Goal: Transaction & Acquisition: Purchase product/service

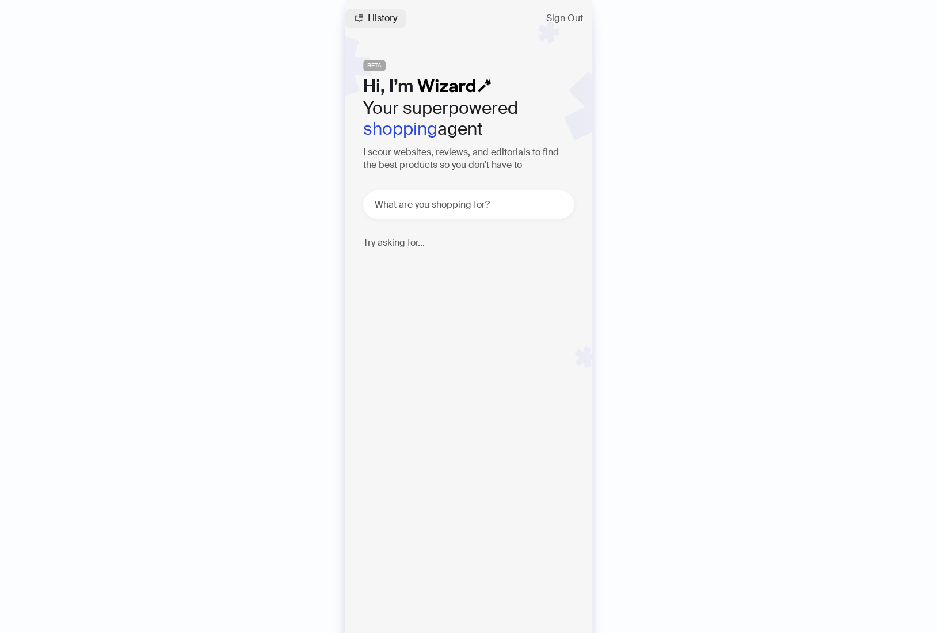
click at [363, 22] on icon "button" at bounding box center [358, 18] width 9 height 9
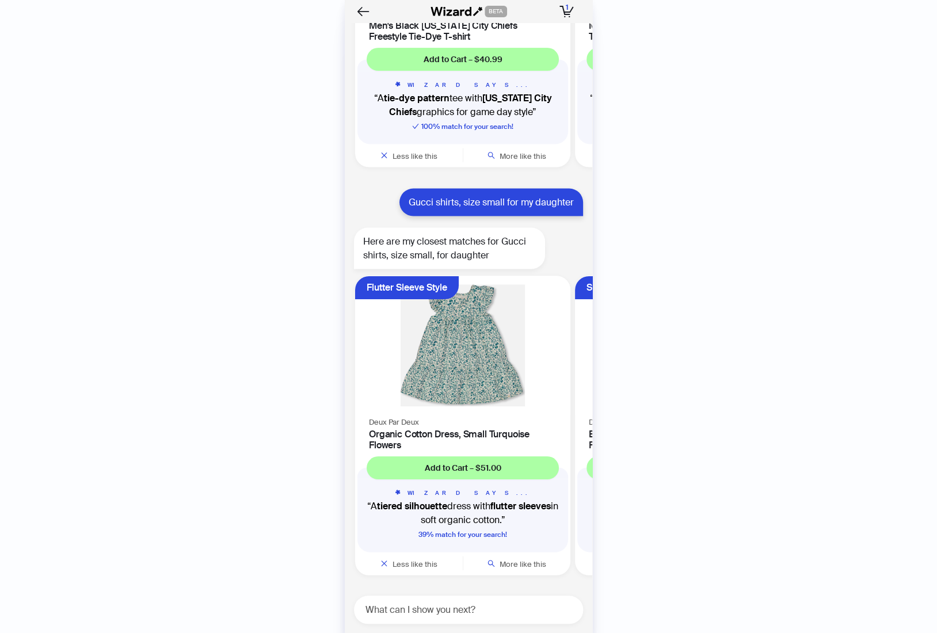
scroll to position [2783, 0]
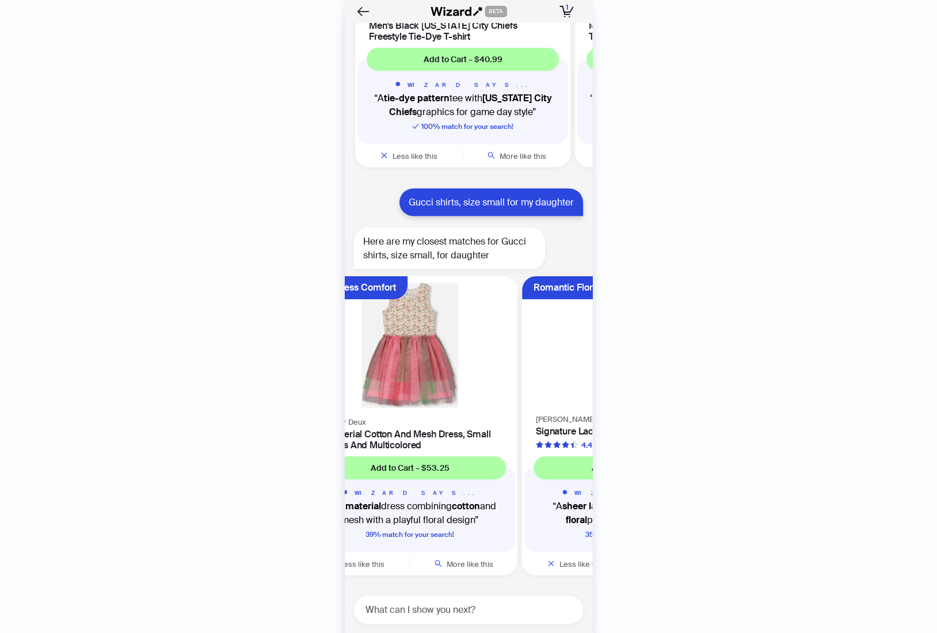
drag, startPoint x: 507, startPoint y: 434, endPoint x: 186, endPoint y: 406, distance: 322.3
click at [186, 406] on div "History Sign Out BETA Hi, I’m Your superpowered shopping agent I scour websites…" at bounding box center [468, 316] width 937 height 633
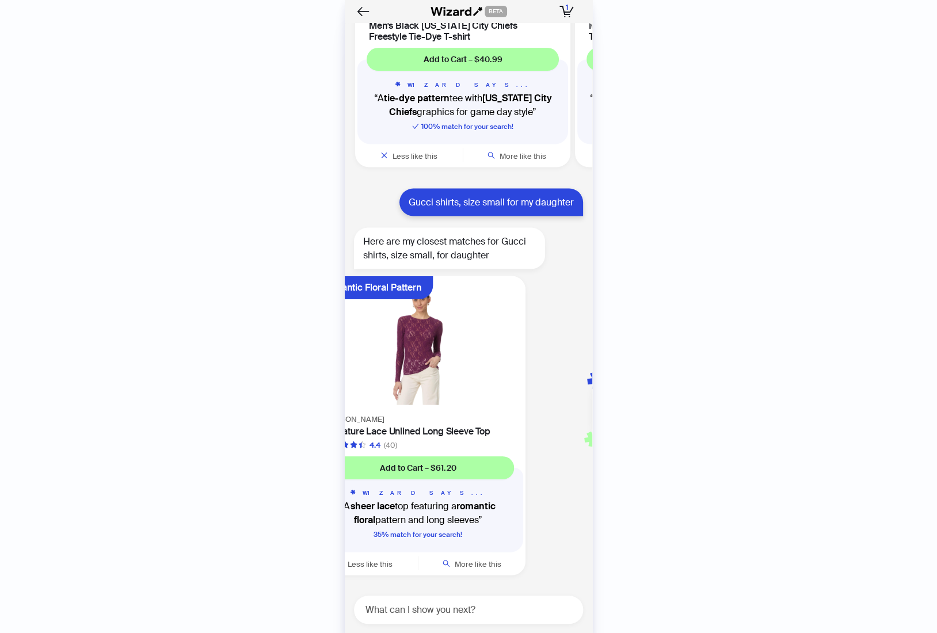
scroll to position [0, 669]
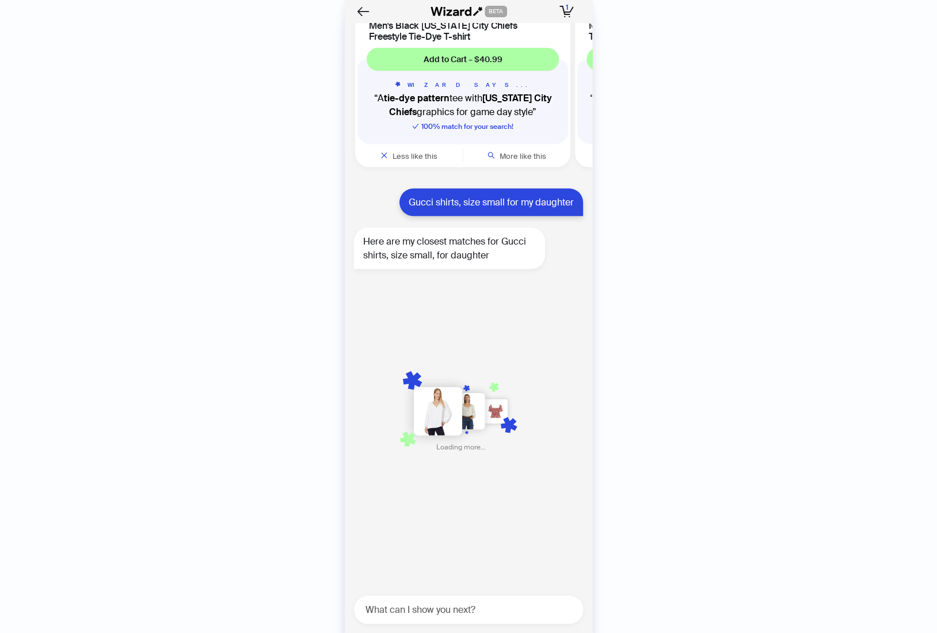
drag, startPoint x: 483, startPoint y: 380, endPoint x: -95, endPoint y: 416, distance: 578.8
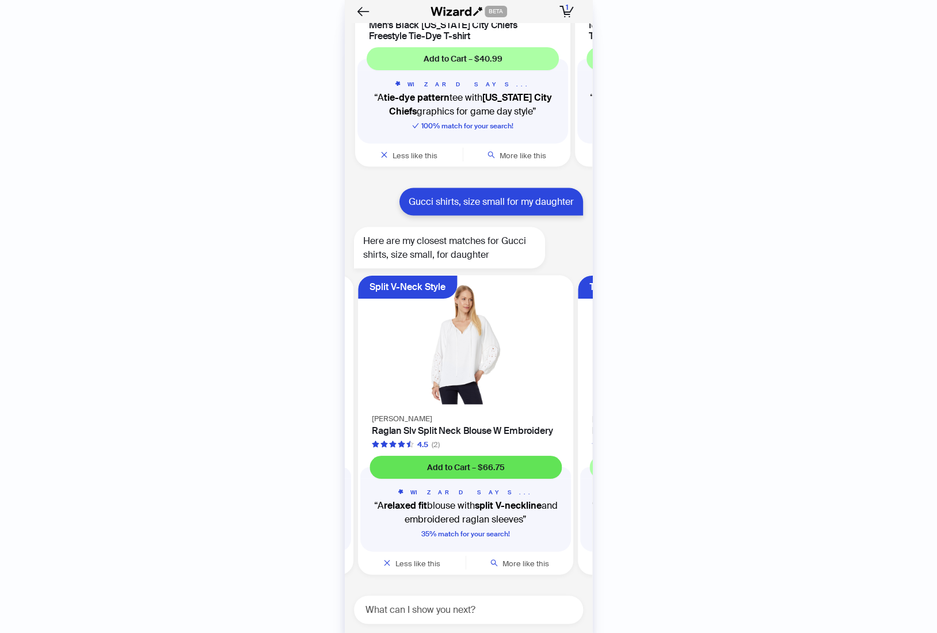
scroll to position [0, 657]
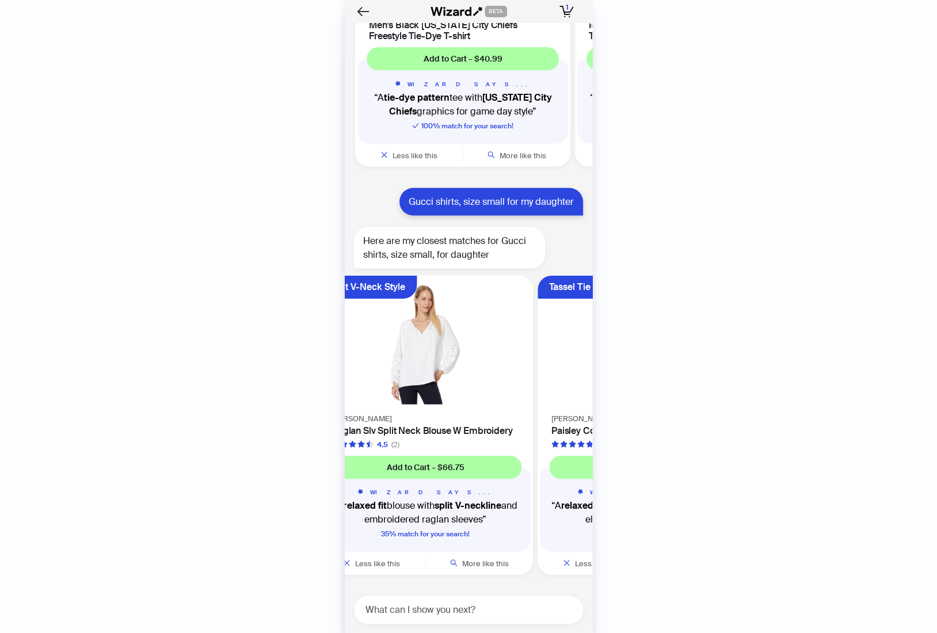
scroll to position [2784, 0]
drag, startPoint x: 554, startPoint y: 346, endPoint x: 241, endPoint y: 321, distance: 314.0
click at [262, 316] on div "History Sign Out BETA Hi, I’m Your superpowered shopping agent I scour websites…" at bounding box center [468, 316] width 937 height 633
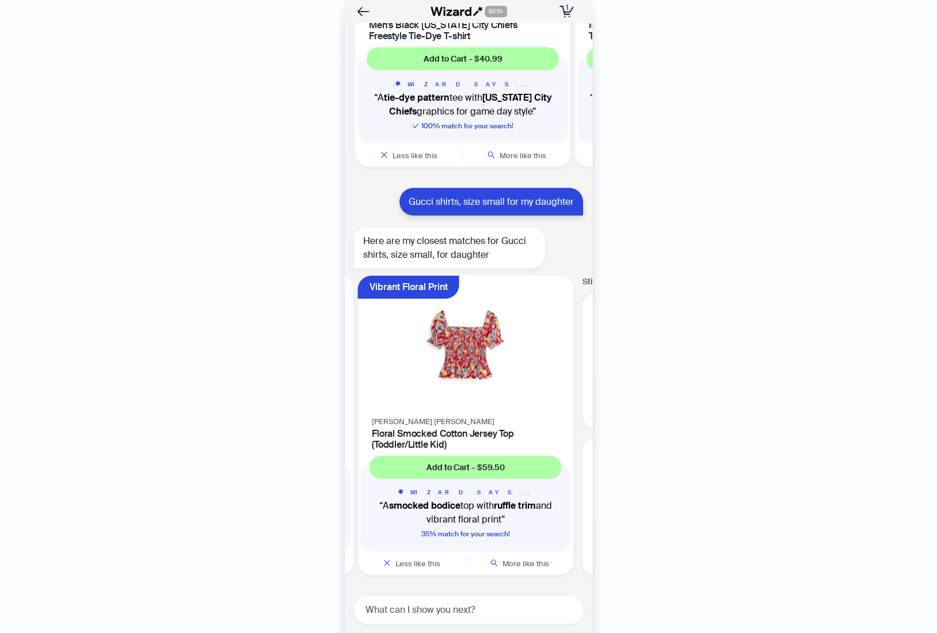
scroll to position [0, 1319]
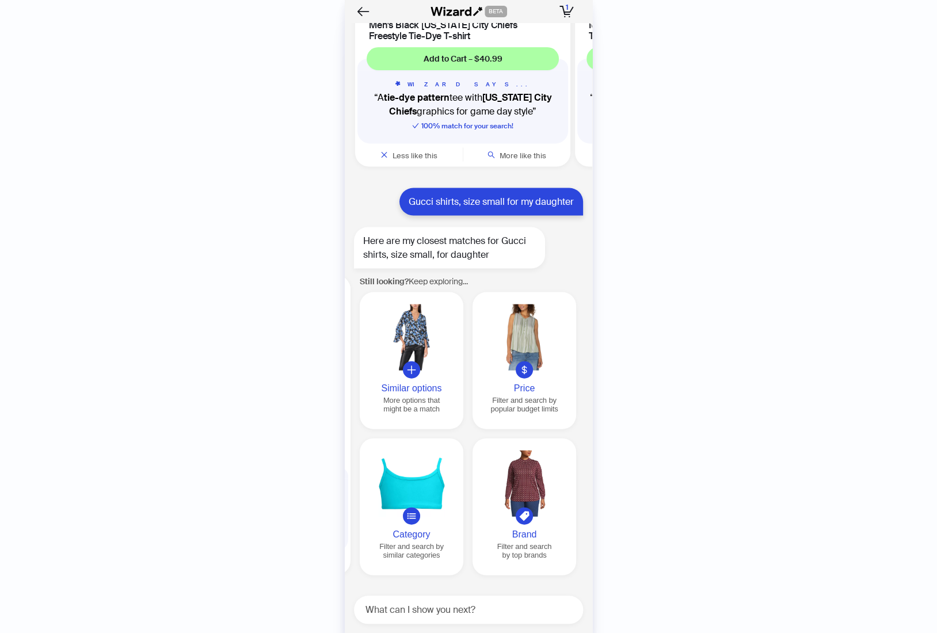
drag, startPoint x: 262, startPoint y: 322, endPoint x: 52, endPoint y: 304, distance: 210.2
click at [117, 307] on div "History Sign Out BETA Hi, I’m Your superpowered shopping agent I scour websites…" at bounding box center [468, 316] width 937 height 633
click at [415, 365] on icon "plus" at bounding box center [411, 369] width 10 height 10
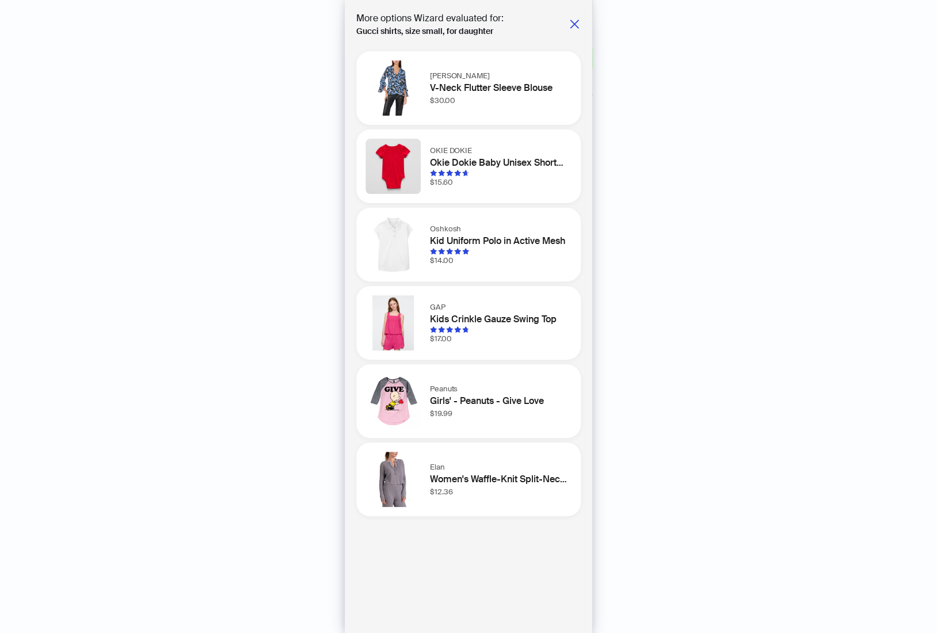
click at [508, 87] on h1 "V-Neck Flutter Sleeve Blouse" at bounding box center [498, 88] width 137 height 14
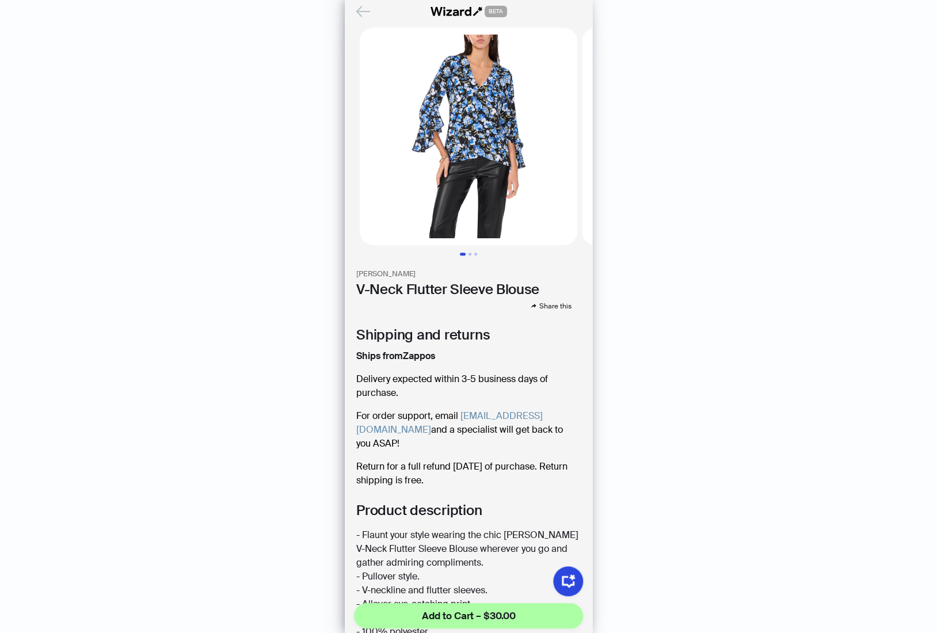
click at [360, 13] on icon "Back" at bounding box center [363, 12] width 20 height 20
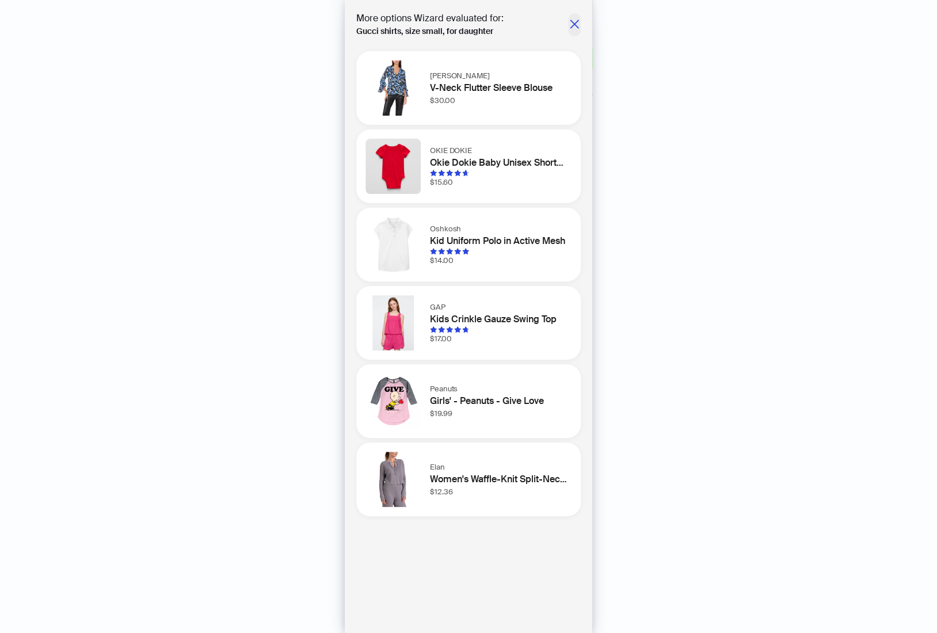
click at [573, 18] on icon "close" at bounding box center [575, 24] width 12 height 12
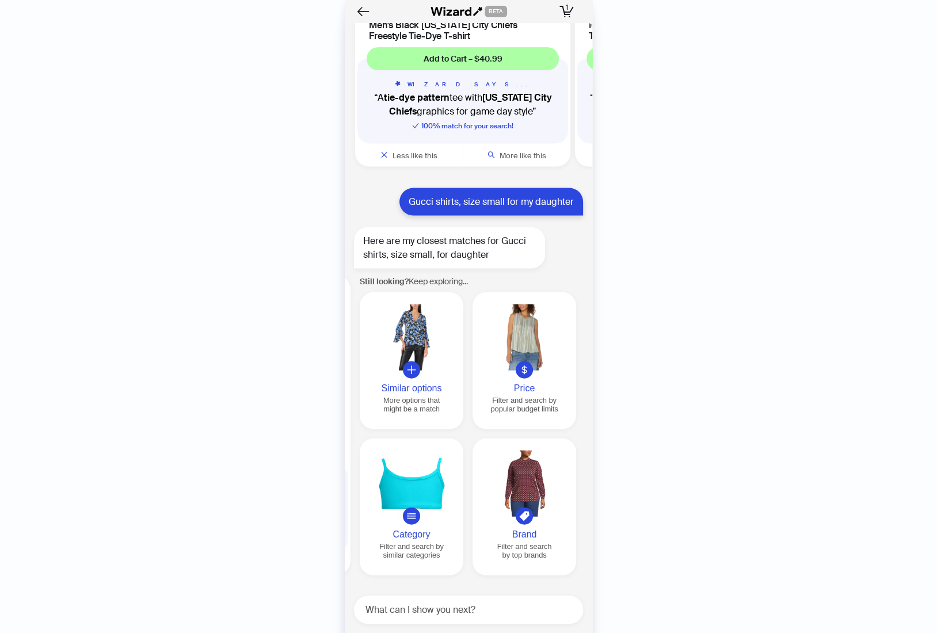
click at [535, 479] on div at bounding box center [524, 483] width 94 height 66
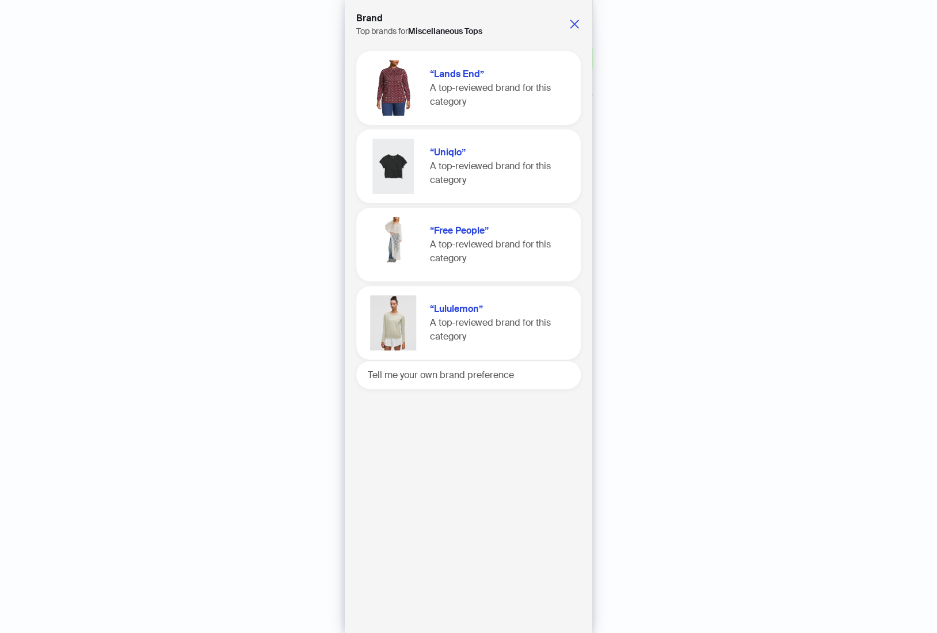
click at [499, 81] on h1 "“Lands End”" at bounding box center [498, 74] width 137 height 14
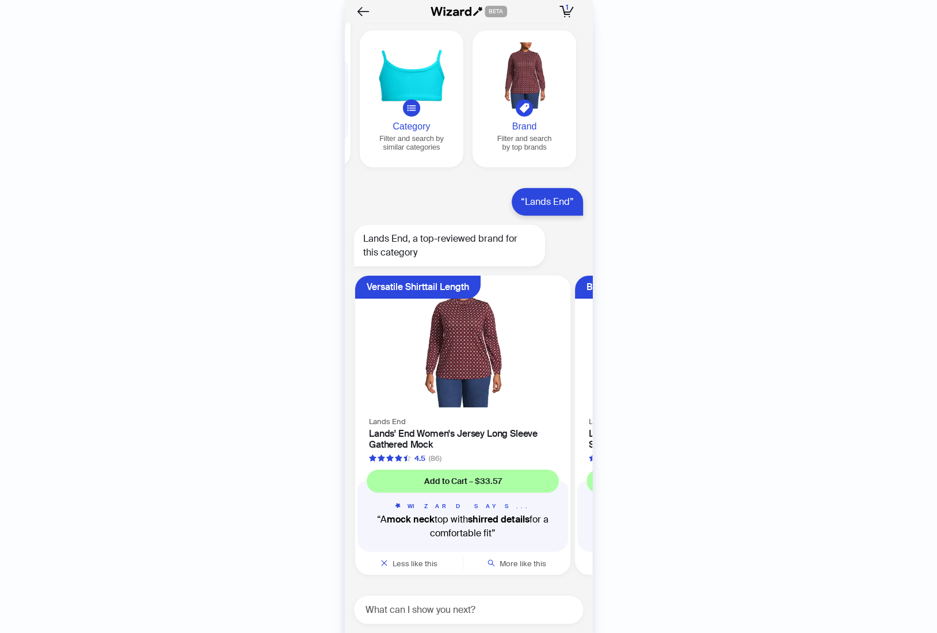
scroll to position [3191, 0]
